Goal: Find specific page/section: Find specific page/section

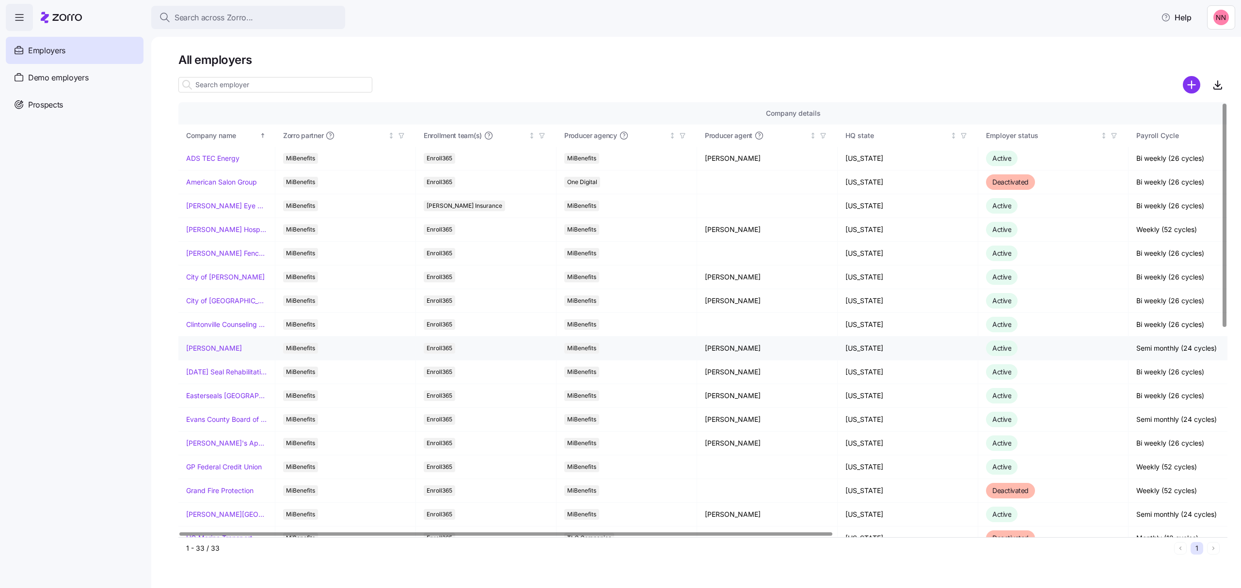
click at [219, 349] on link "[PERSON_NAME]" at bounding box center [214, 349] width 56 height 10
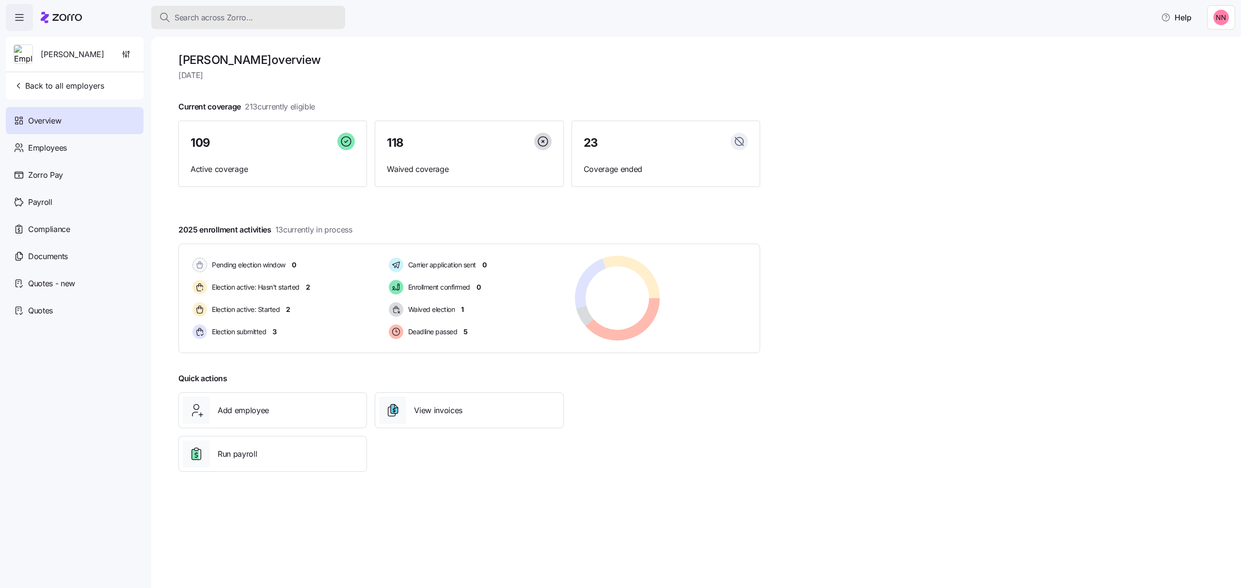
click at [244, 16] on span "Search across Zorro..." at bounding box center [213, 18] width 79 height 12
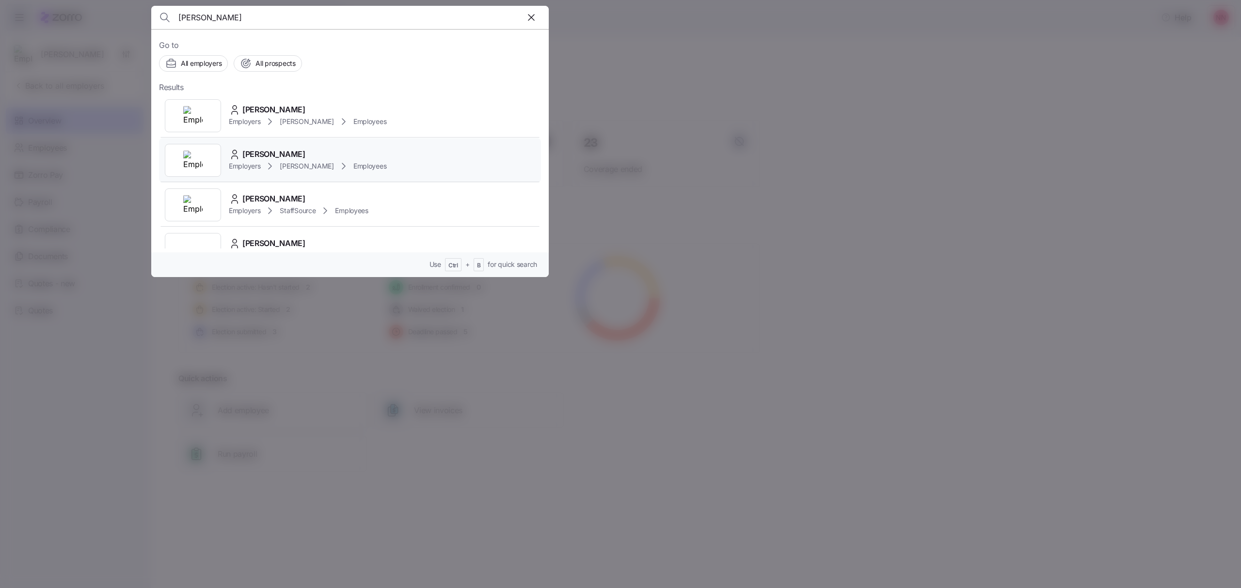
type input "[PERSON_NAME]"
click at [280, 155] on span "[PERSON_NAME]" at bounding box center [273, 154] width 63 height 12
